Goal: Information Seeking & Learning: Learn about a topic

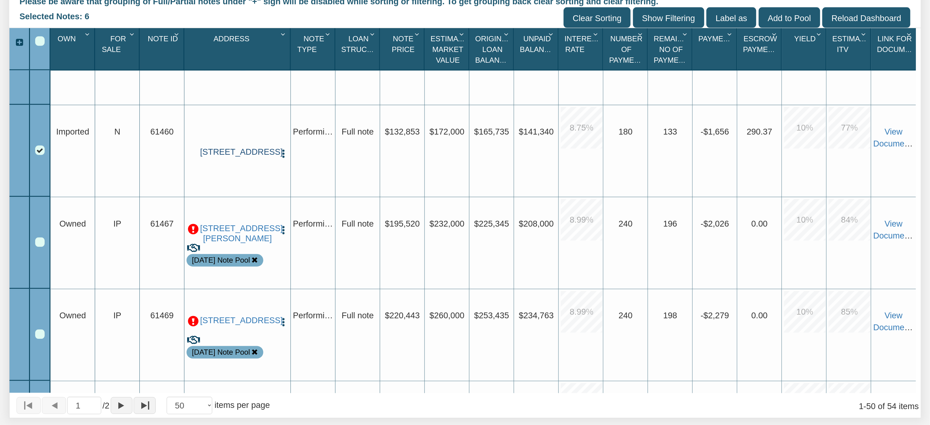
scroll to position [809, 0]
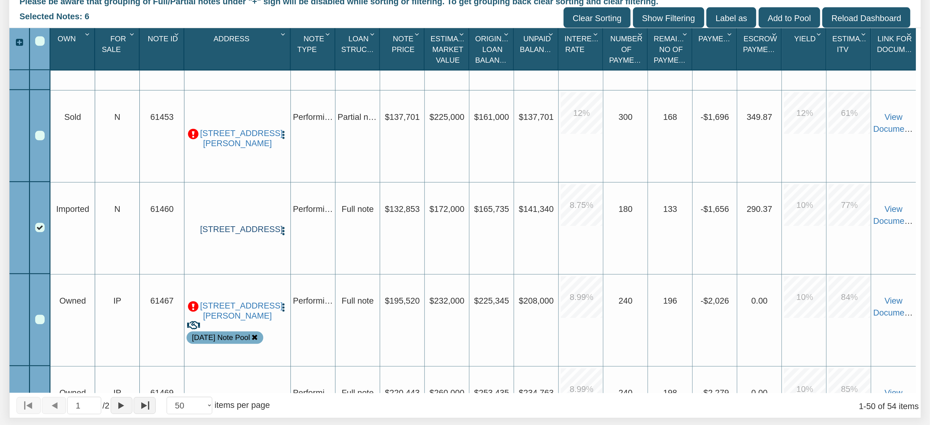
click at [220, 230] on link "[STREET_ADDRESS]" at bounding box center [237, 230] width 75 height 10
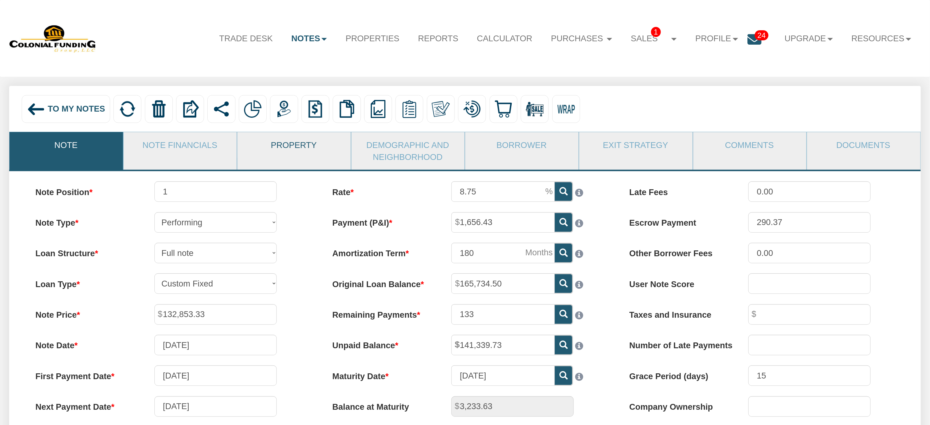
click at [304, 144] on link "Property" at bounding box center [293, 144] width 113 height 25
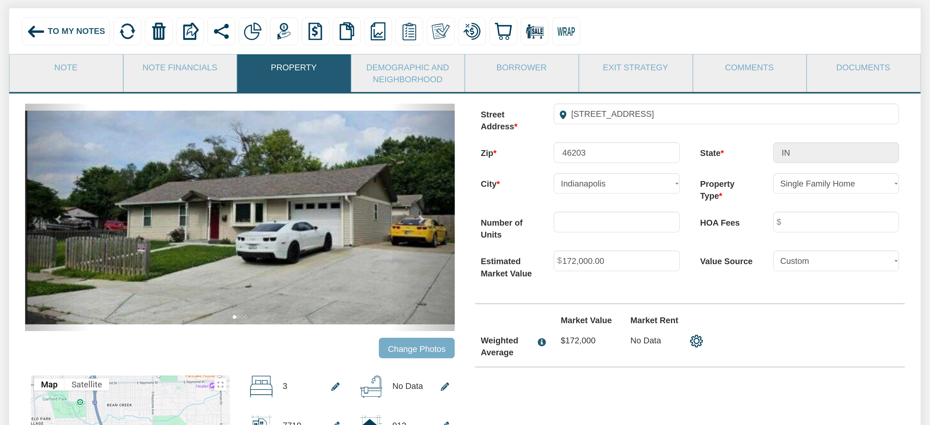
scroll to position [66, 0]
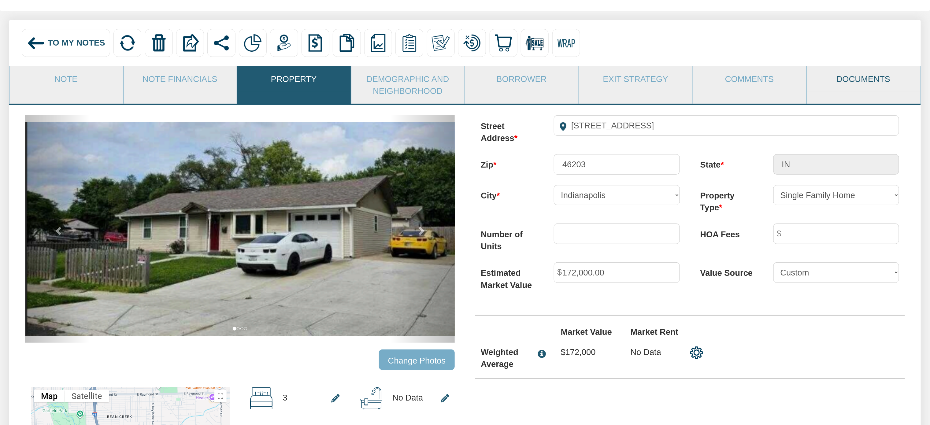
click at [849, 84] on link "Documents" at bounding box center [863, 78] width 113 height 25
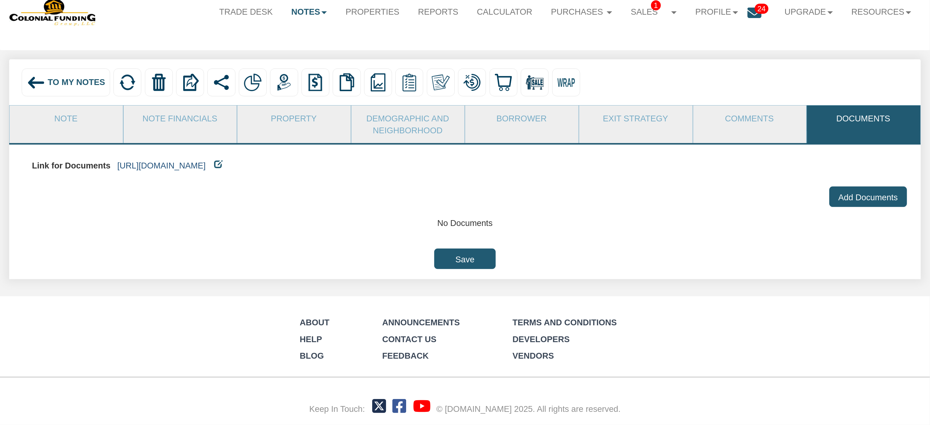
click at [206, 161] on link "[URL][DOMAIN_NAME]" at bounding box center [161, 165] width 88 height 9
click at [56, 73] on div "To My Notes" at bounding box center [66, 83] width 88 height 28
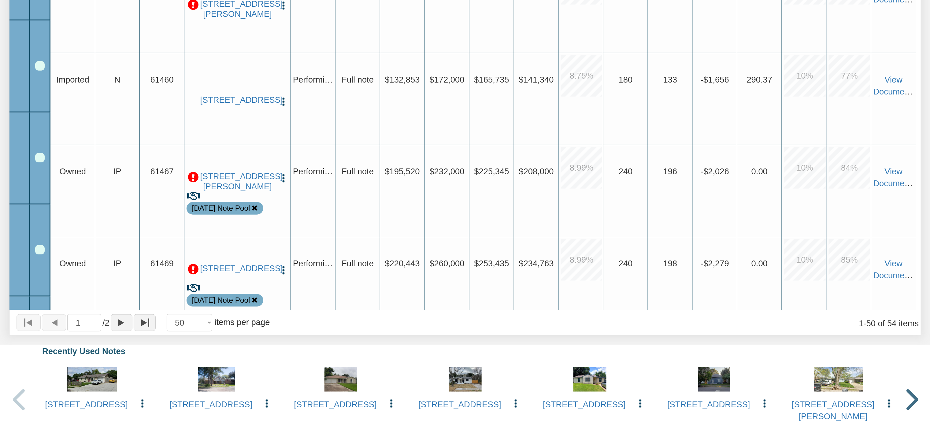
scroll to position [855, 0]
click at [222, 105] on link "[STREET_ADDRESS]" at bounding box center [237, 100] width 75 height 10
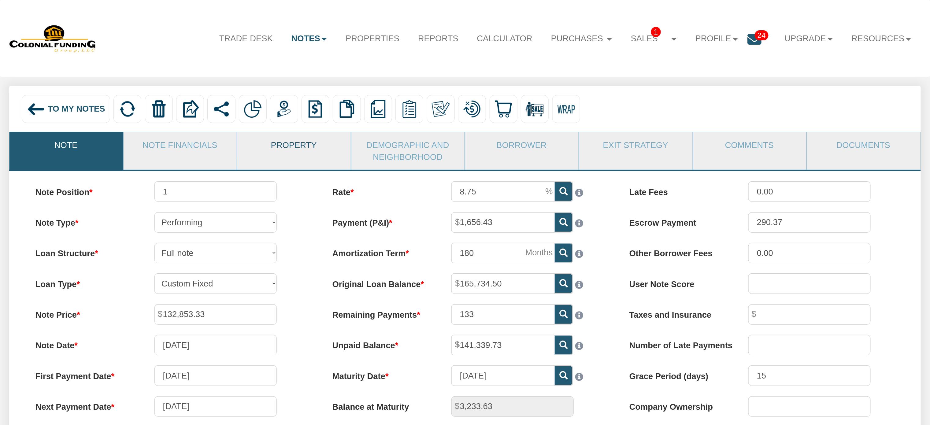
click at [298, 147] on link "Property" at bounding box center [293, 144] width 113 height 25
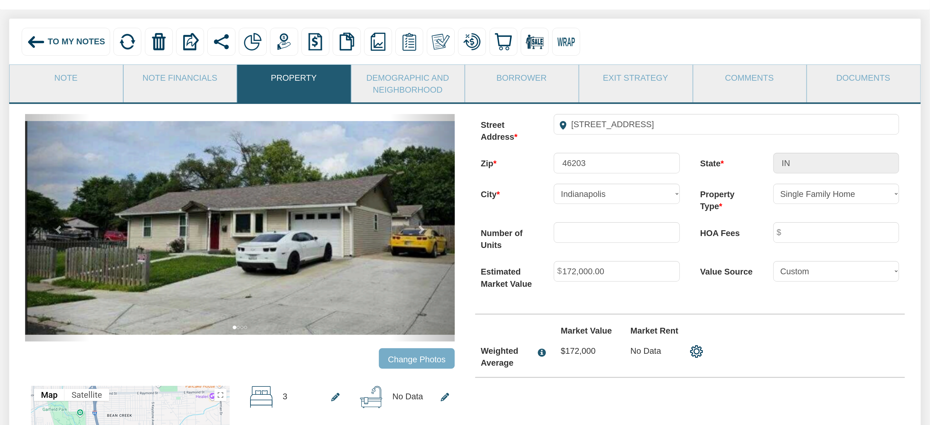
scroll to position [65, 0]
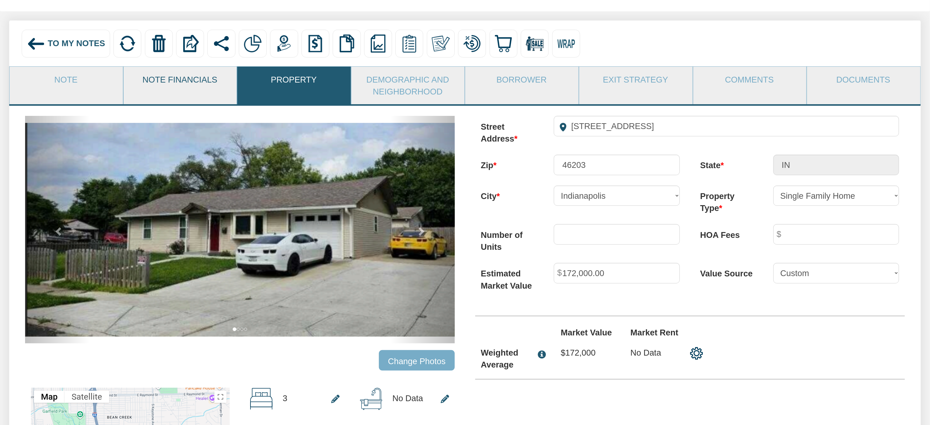
click at [166, 80] on link "Note Financials" at bounding box center [180, 79] width 113 height 25
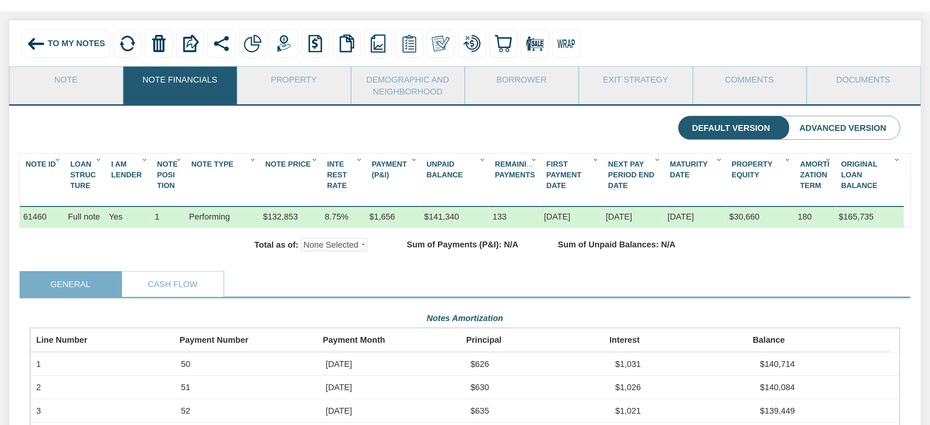
scroll to position [219, 870]
click at [68, 80] on link "Note" at bounding box center [65, 79] width 113 height 25
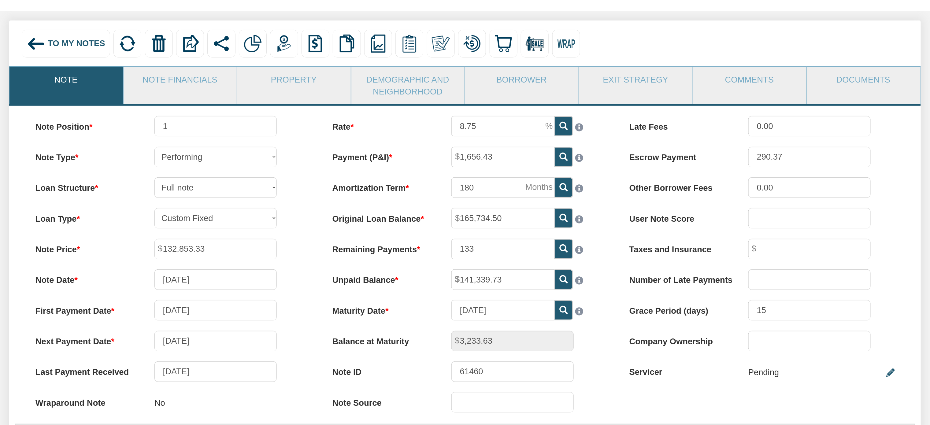
click at [32, 43] on img at bounding box center [36, 44] width 19 height 19
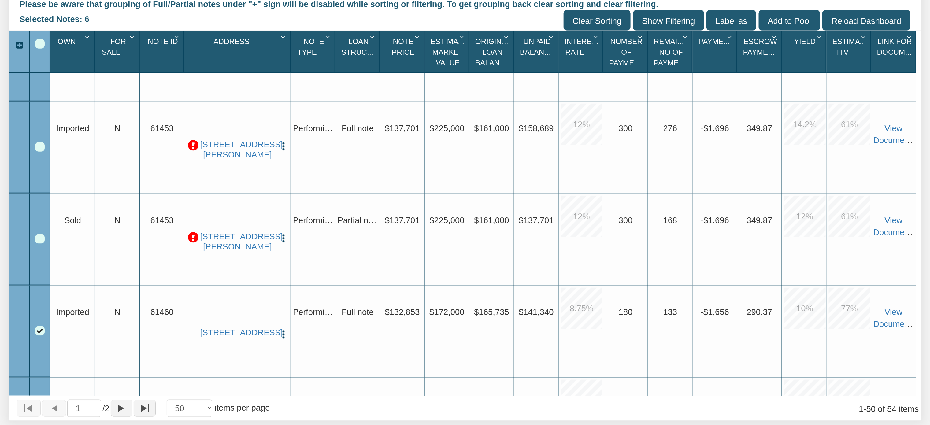
scroll to position [723, 0]
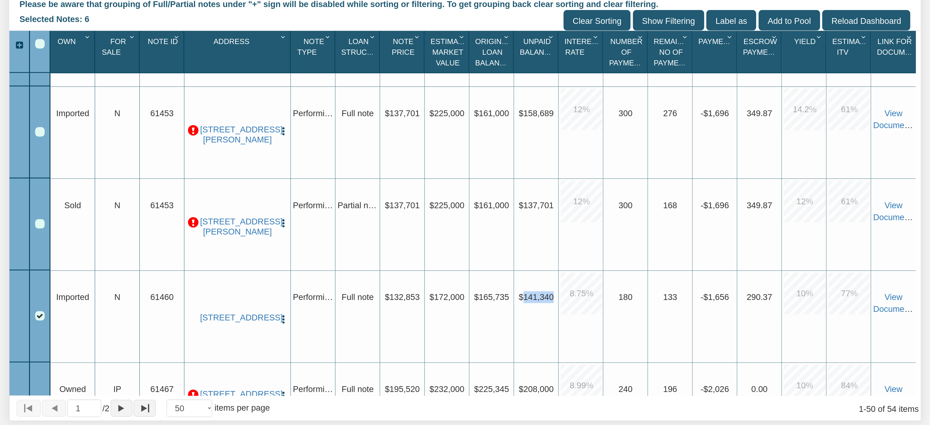
drag, startPoint x: 525, startPoint y: 297, endPoint x: 553, endPoint y: 300, distance: 27.6
click at [553, 300] on span "$141,340" at bounding box center [536, 297] width 35 height 9
copy span "141,340"
click at [223, 316] on link "[STREET_ADDRESS]" at bounding box center [237, 318] width 75 height 10
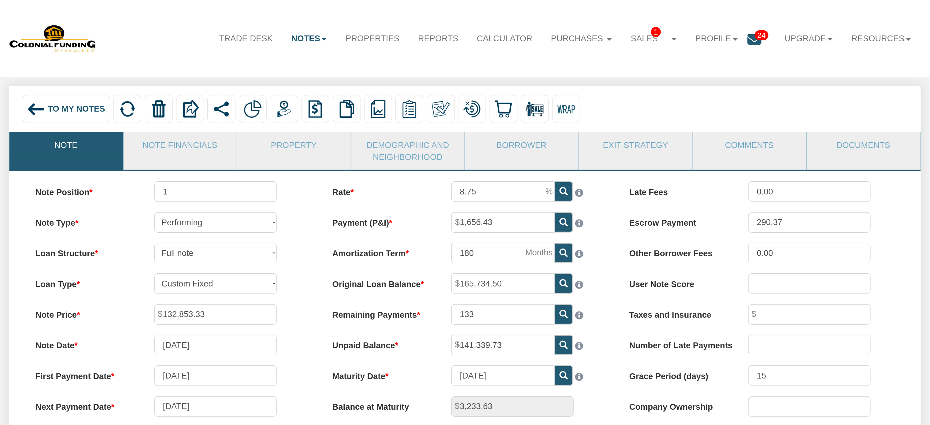
drag, startPoint x: 165, startPoint y: 146, endPoint x: 407, endPoint y: 110, distance: 245.0
click at [165, 146] on link "Note Financials" at bounding box center [180, 144] width 113 height 25
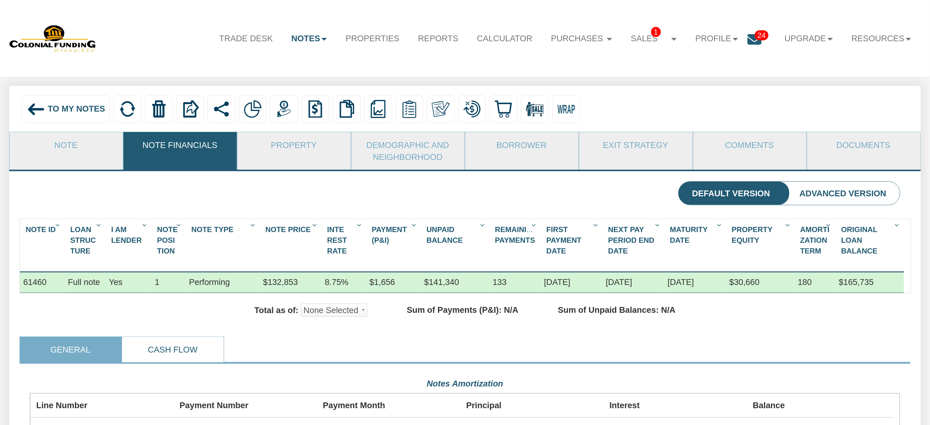
click at [158, 358] on link "Cash Flow" at bounding box center [172, 349] width 101 height 25
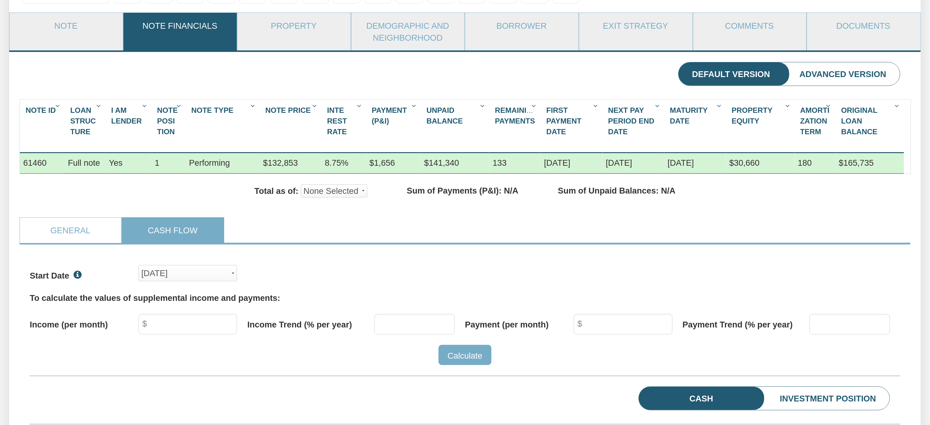
scroll to position [121, 0]
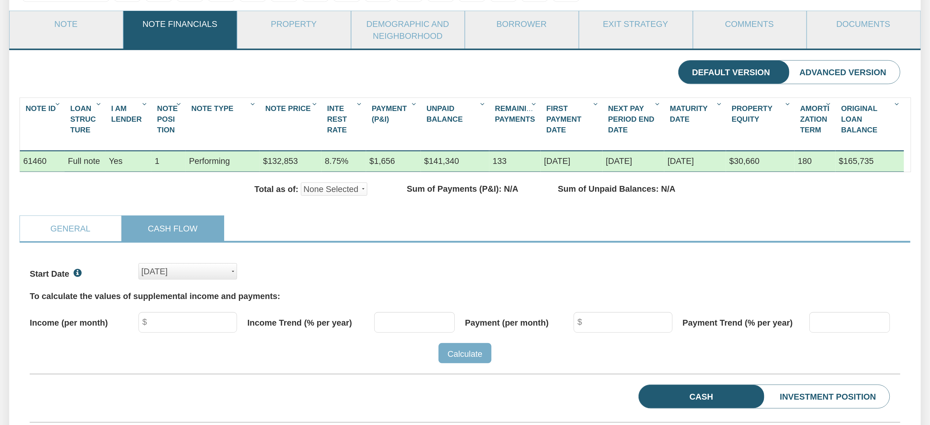
click at [234, 279] on div "[DATE]" at bounding box center [187, 271] width 93 height 15
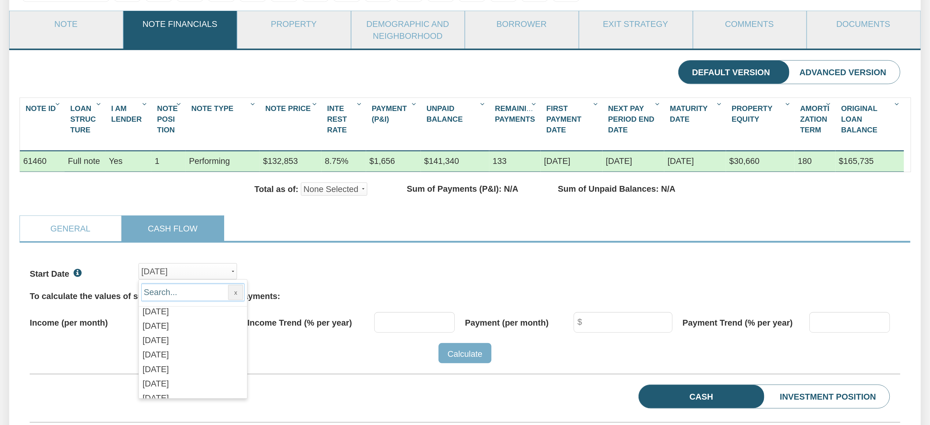
scroll to position [722, 0]
click at [154, 305] on span "[DATE]" at bounding box center [156, 299] width 26 height 9
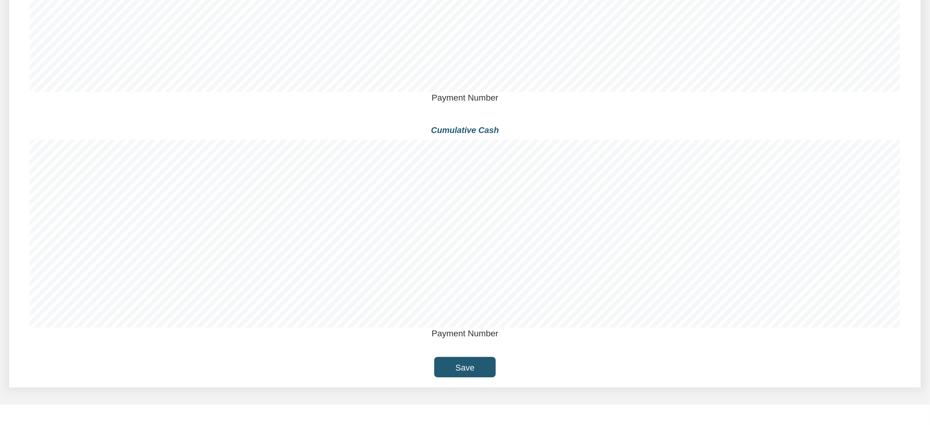
scroll to position [986, 0]
